Goal: Contribute content

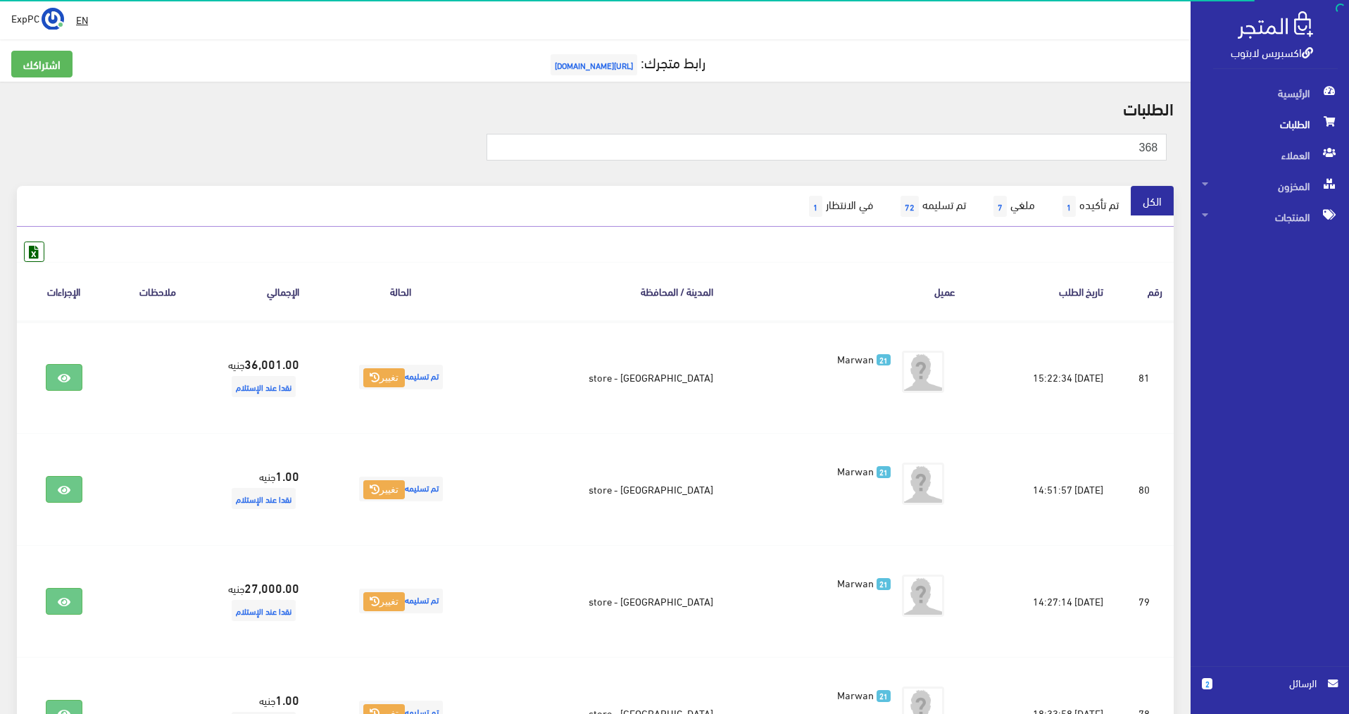
type input "368"
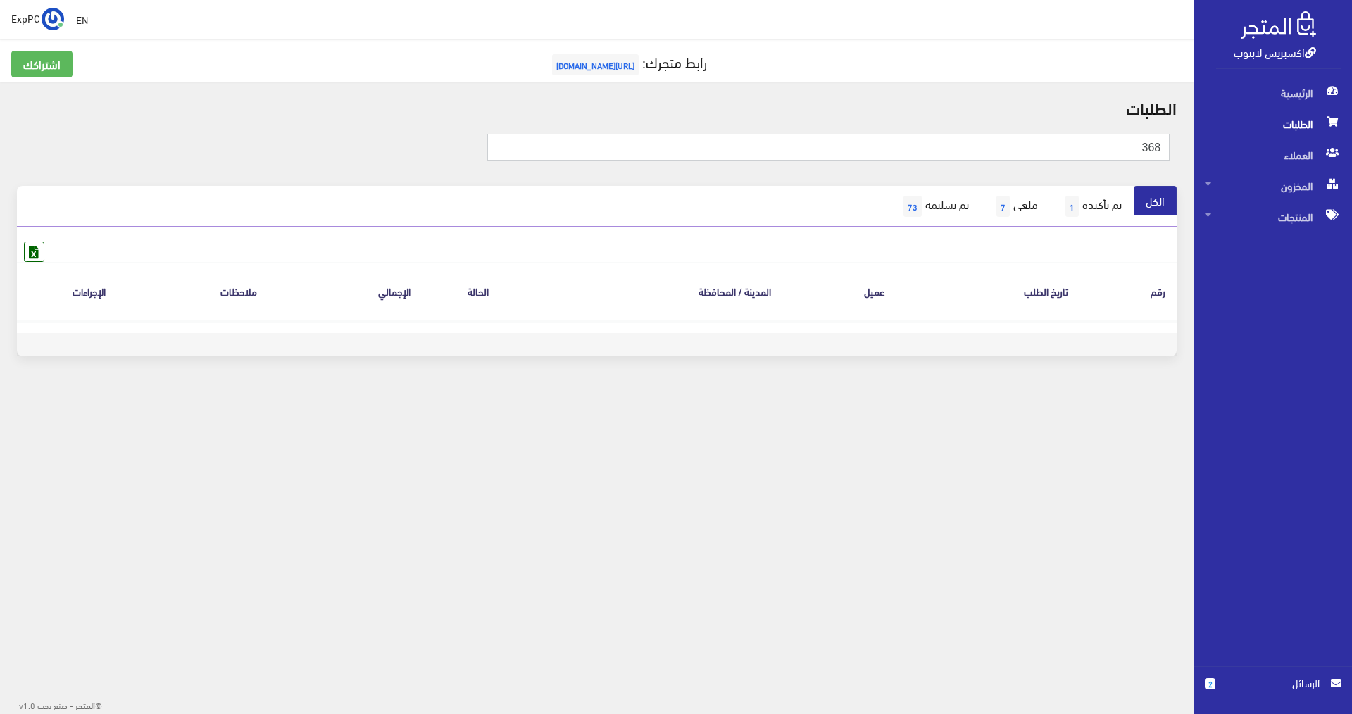
click at [1119, 147] on input "368" at bounding box center [828, 147] width 682 height 27
type input "7520"
click at [1298, 207] on span "المنتجات" at bounding box center [1273, 216] width 136 height 31
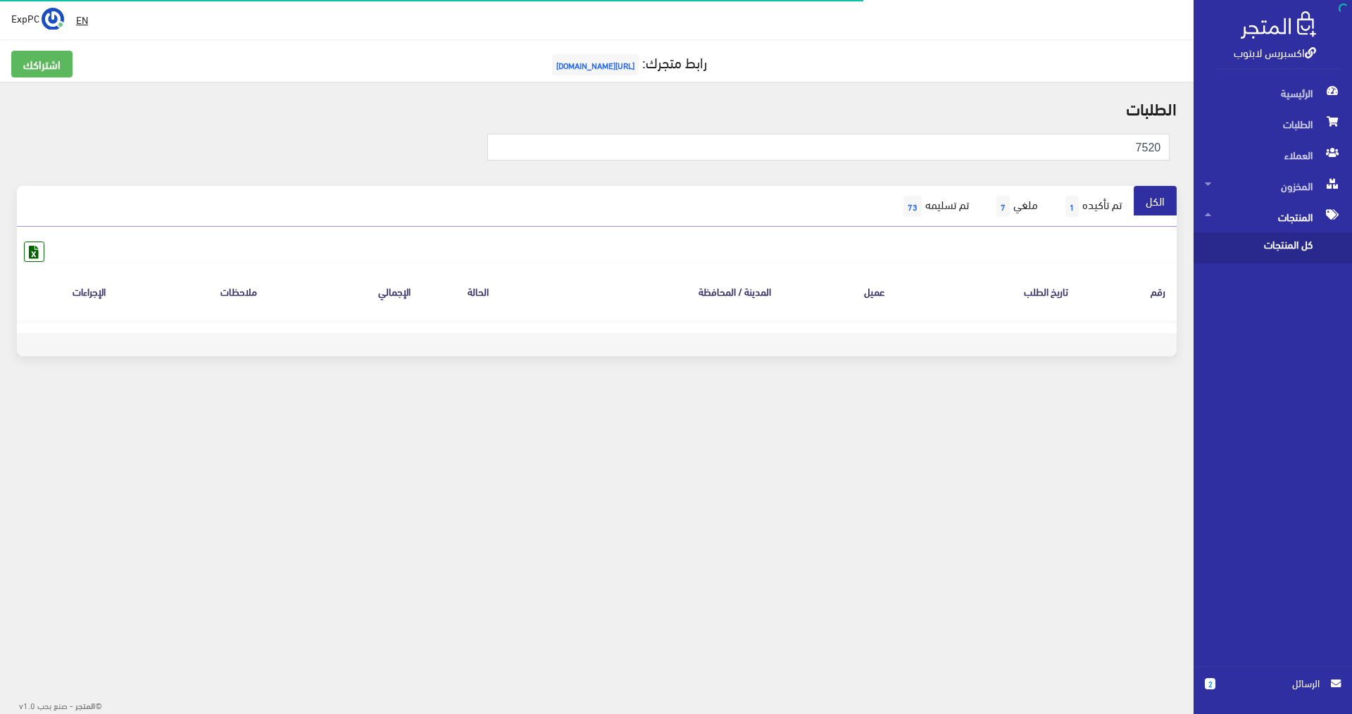
click at [1297, 244] on span "كل المنتجات" at bounding box center [1258, 247] width 107 height 31
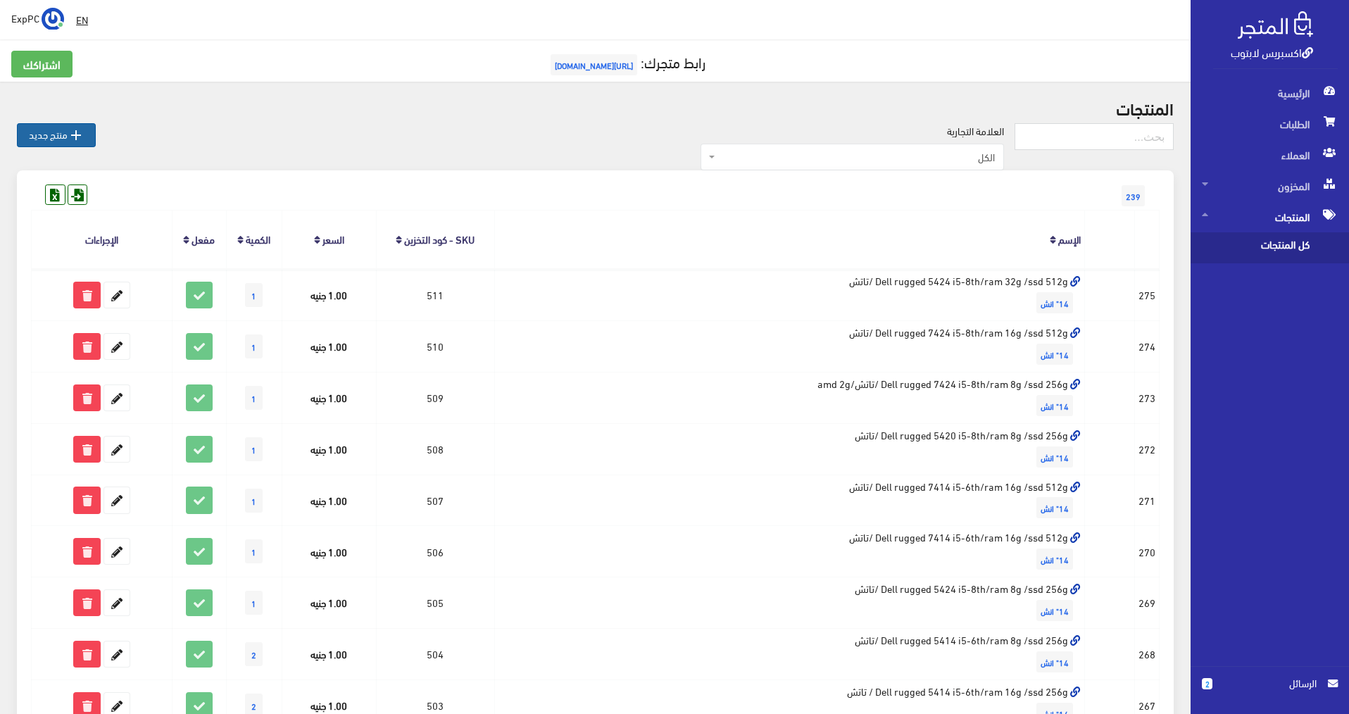
click at [82, 138] on icon "" at bounding box center [76, 135] width 17 height 17
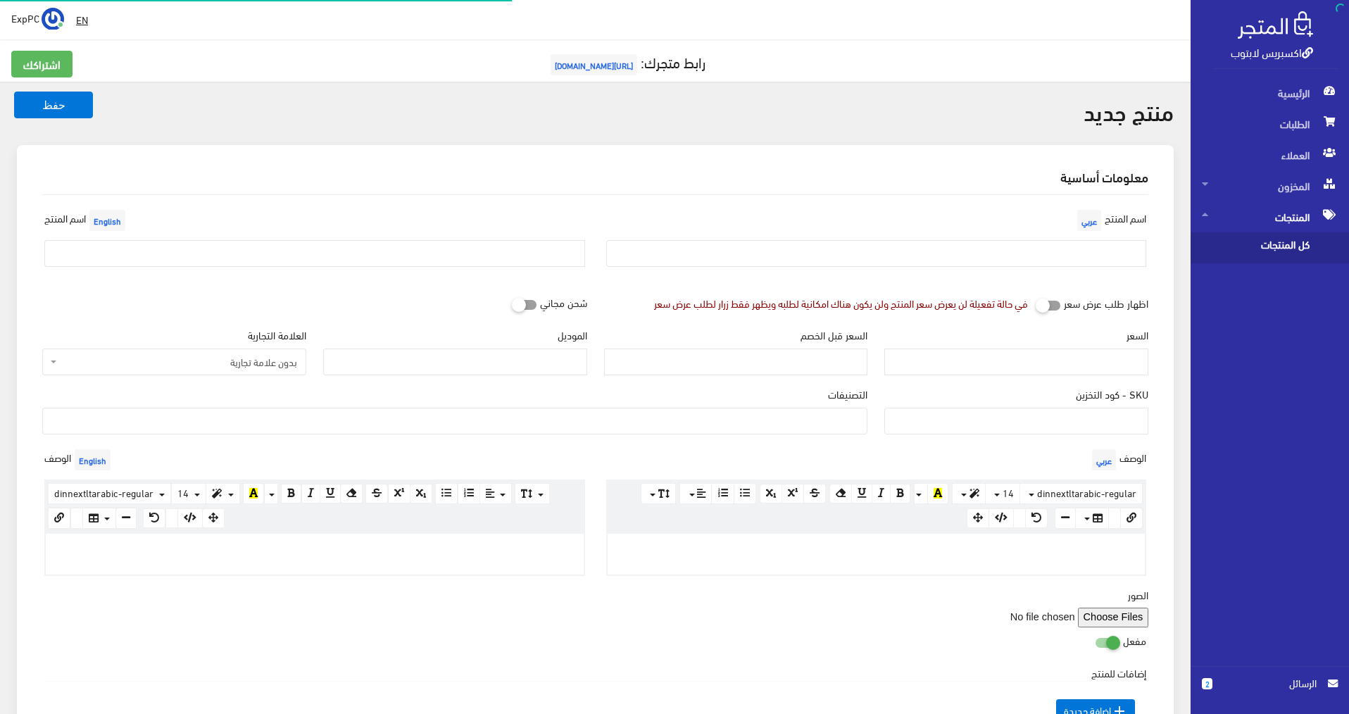
select select
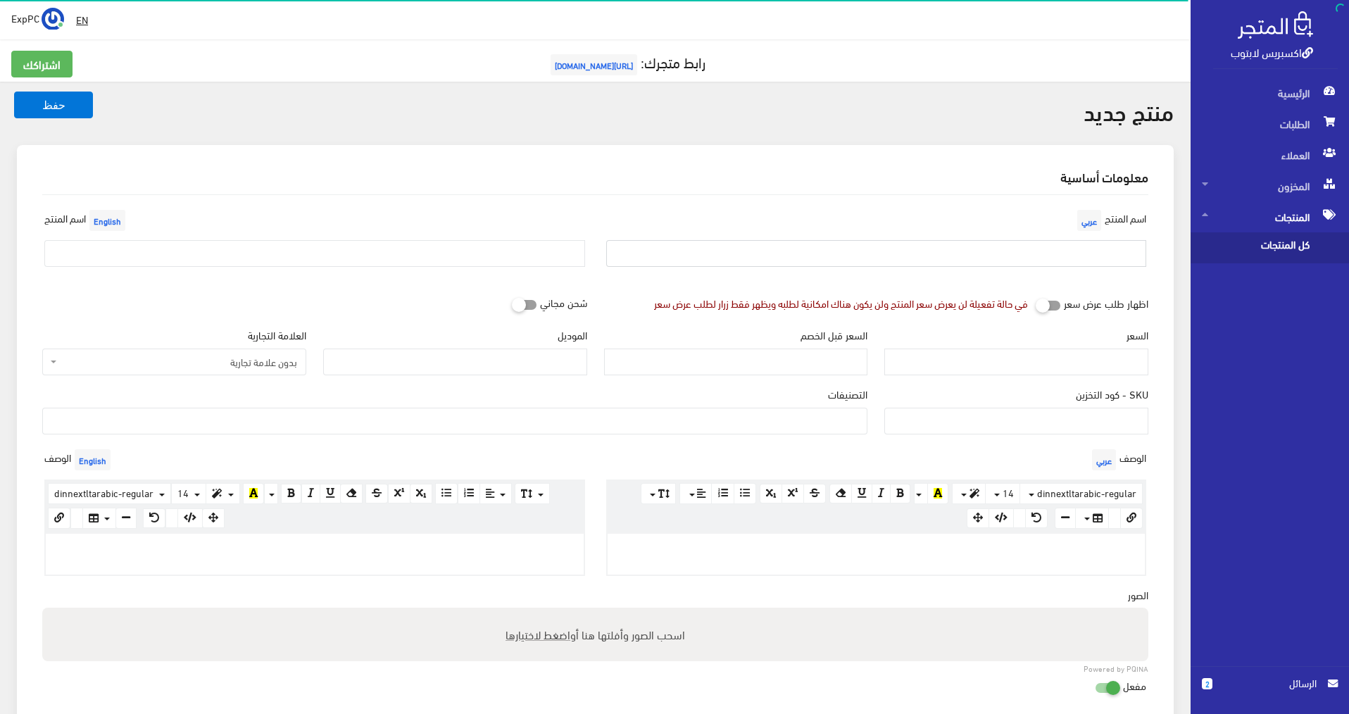
click at [1145, 241] on input "text" at bounding box center [876, 253] width 541 height 27
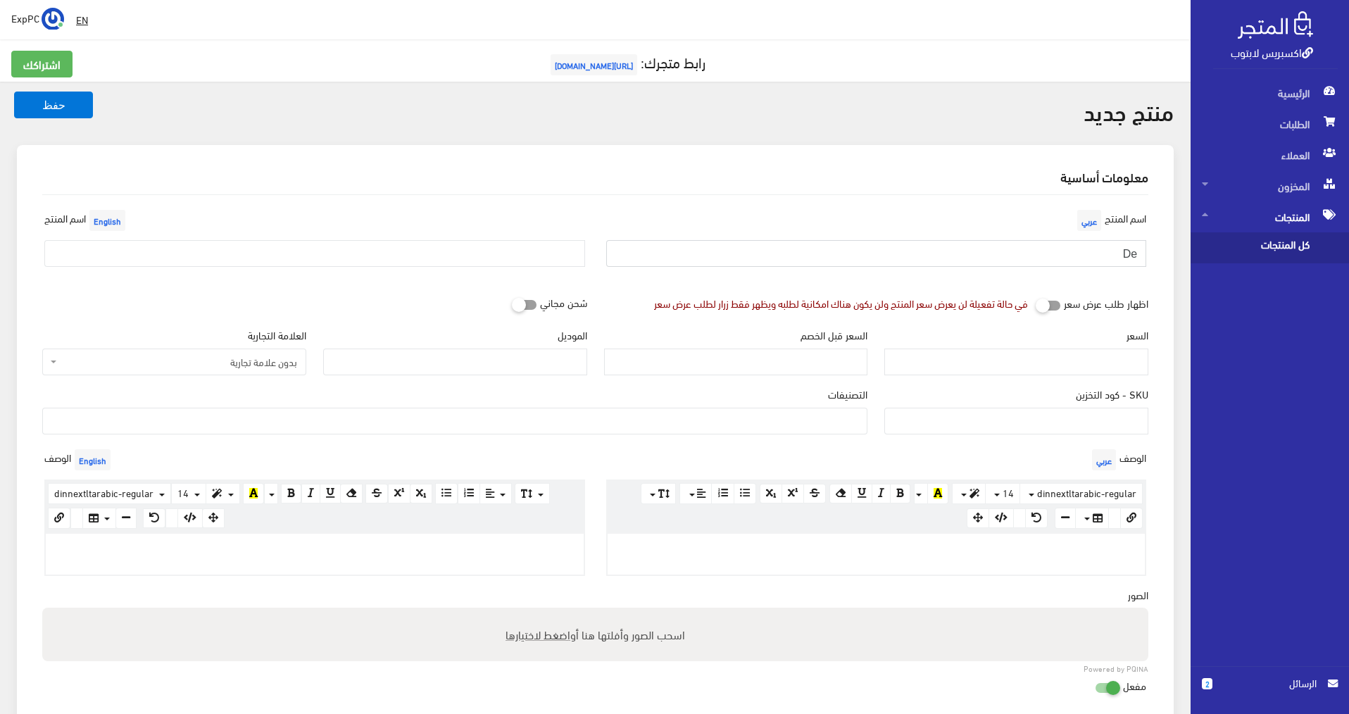
type input "D"
click at [1264, 242] on span "كل المنتجات" at bounding box center [1255, 247] width 107 height 31
